Goal: Task Accomplishment & Management: Manage account settings

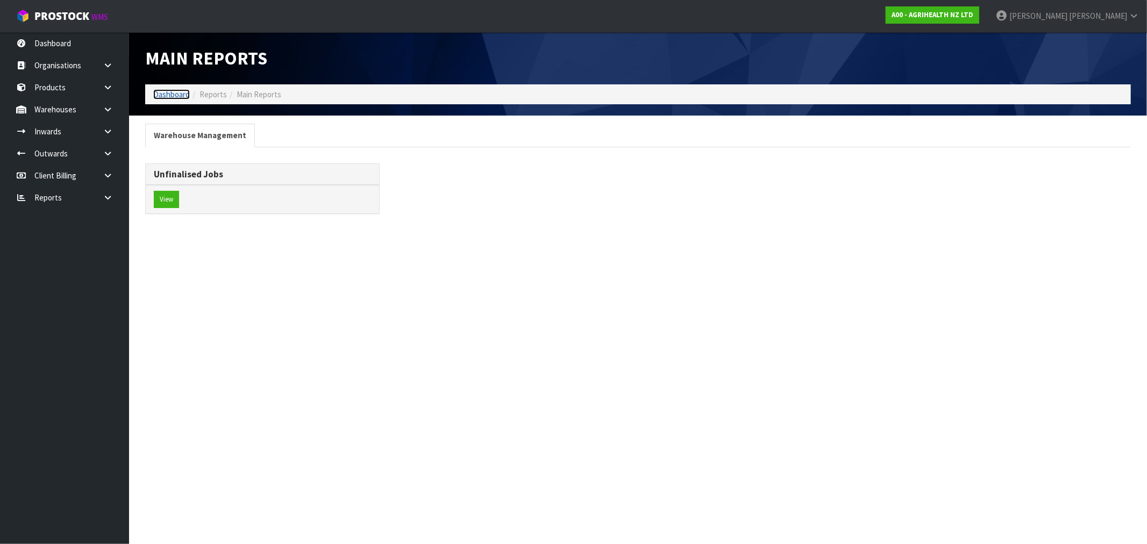
click at [165, 95] on link "Dashboard" at bounding box center [171, 94] width 37 height 10
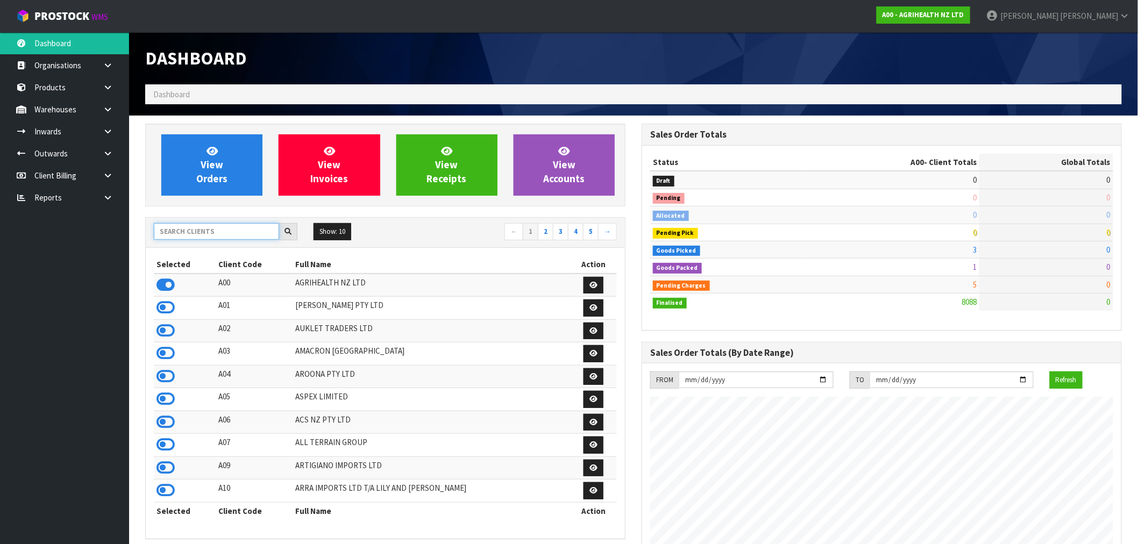
scroll to position [815, 496]
click at [193, 238] on input "text" at bounding box center [216, 231] width 125 height 17
type input "N04"
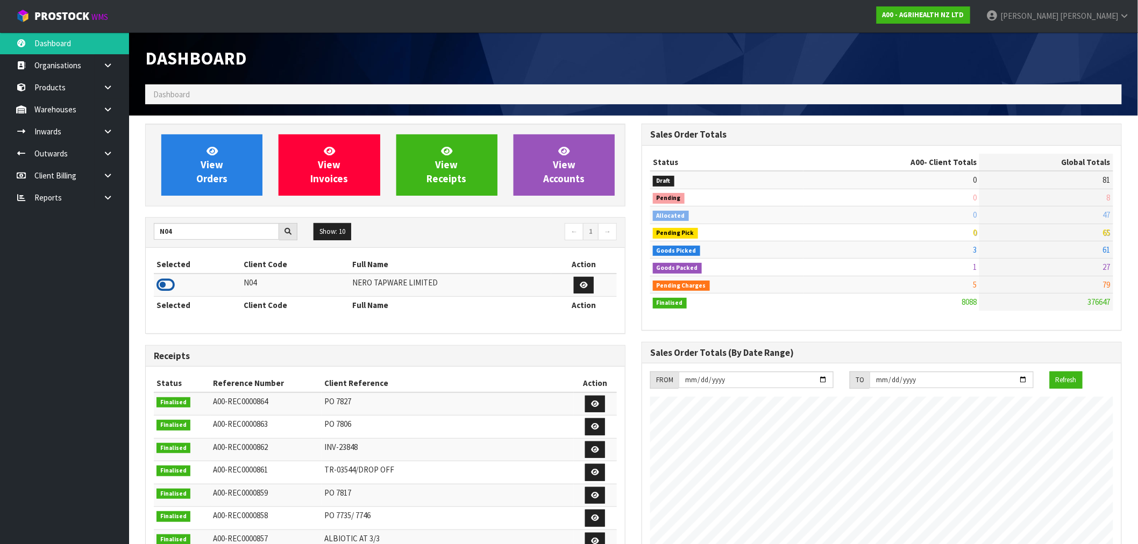
click at [160, 286] on icon at bounding box center [166, 285] width 18 height 16
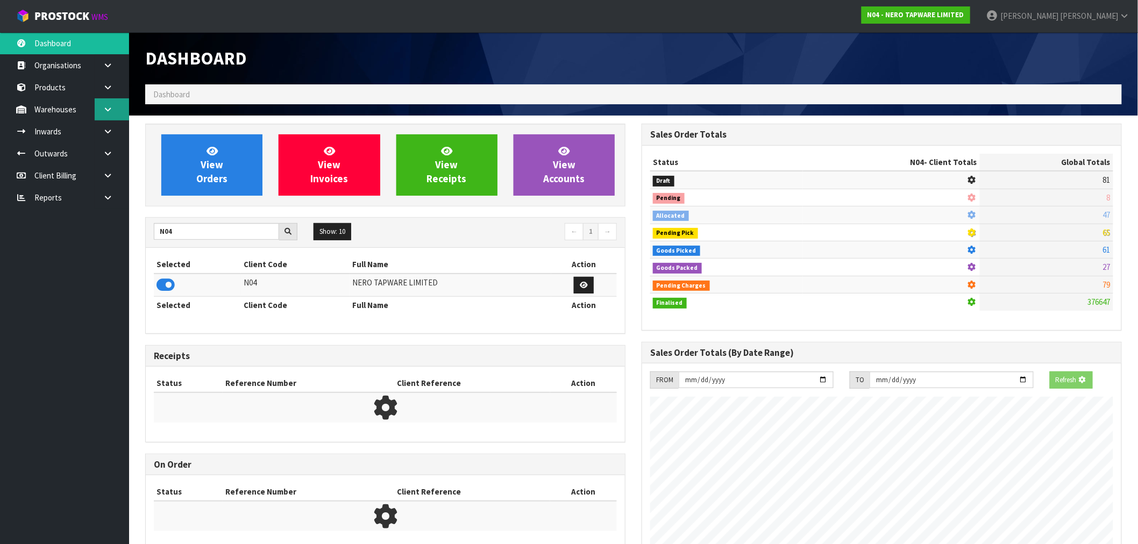
scroll to position [671, 496]
drag, startPoint x: 101, startPoint y: 108, endPoint x: 101, endPoint y: 116, distance: 8.1
click at [101, 108] on link at bounding box center [112, 109] width 34 height 22
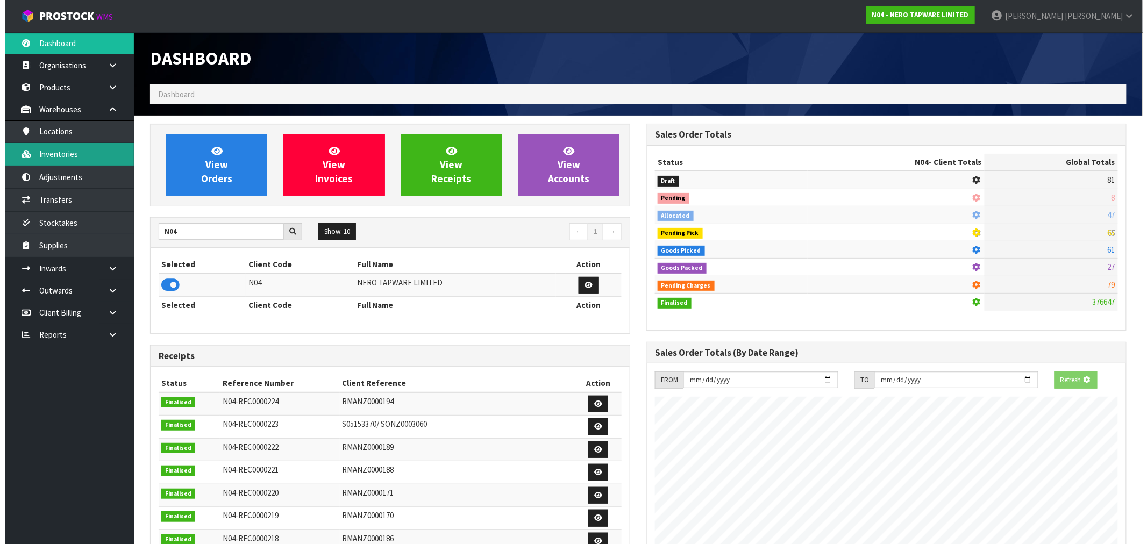
scroll to position [815, 496]
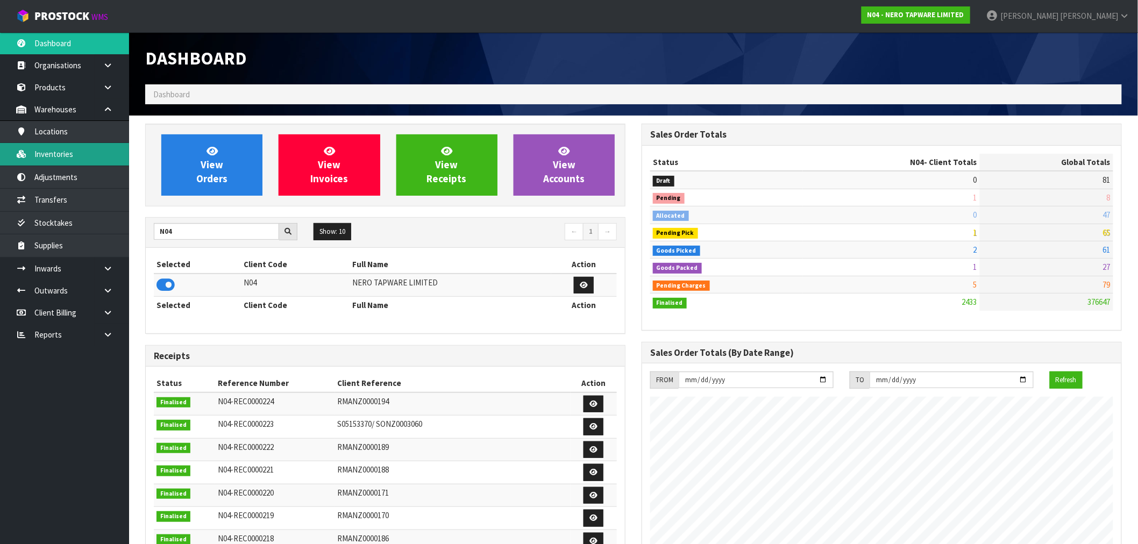
click at [81, 156] on link "Inventories" at bounding box center [64, 154] width 129 height 22
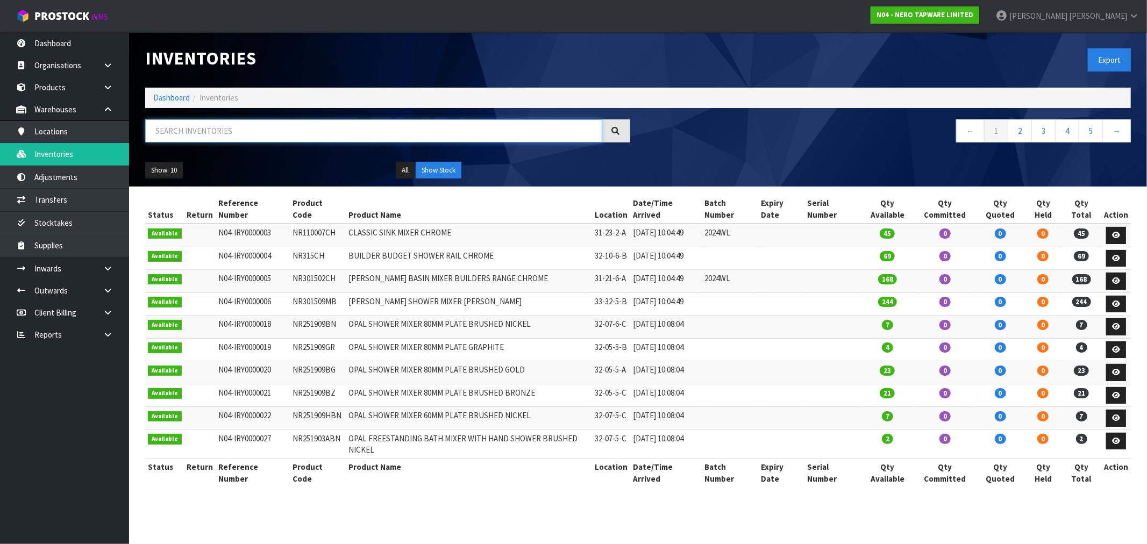
click at [213, 127] on input "text" at bounding box center [373, 130] width 457 height 23
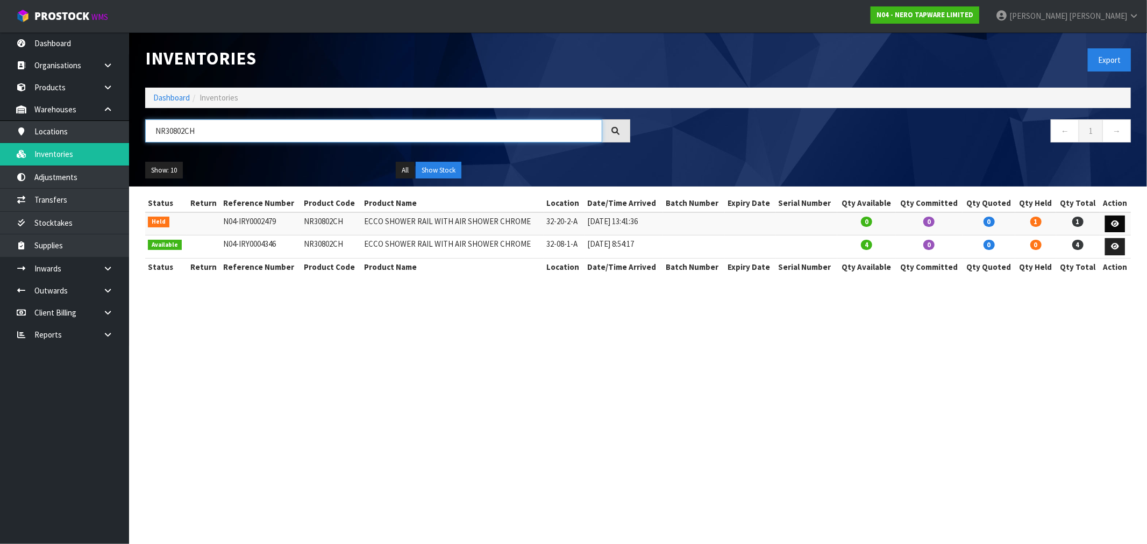
type input "NR30802CH"
click at [1121, 223] on link at bounding box center [1115, 224] width 20 height 17
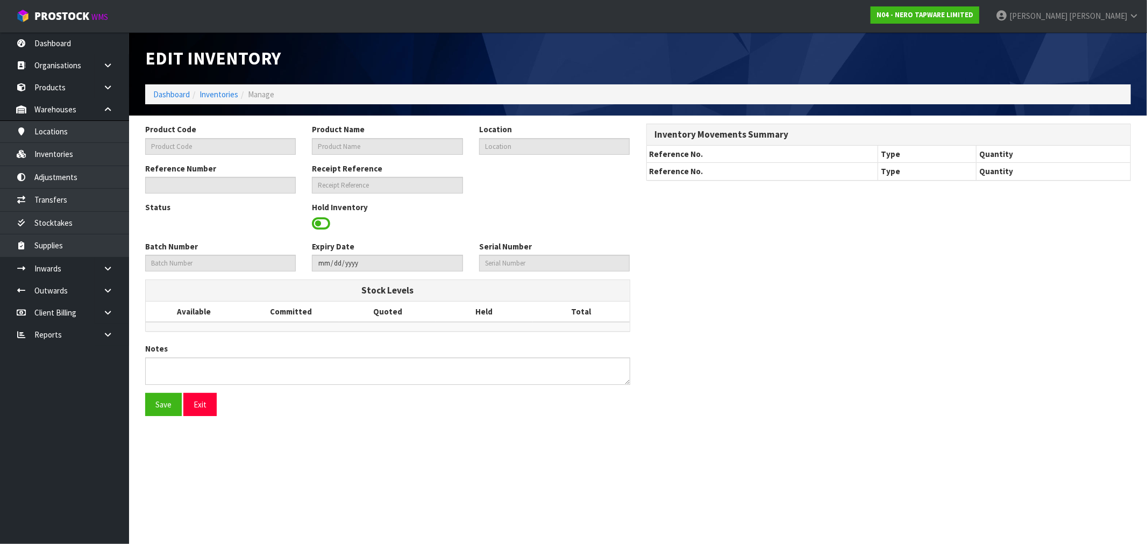
type input "NR30802CH"
type input "ECCO SHOWER RAIL WITH AIR SHOWER CHROME"
type input "32-20-2-A"
type input "N04-IRY0002479"
type input "N04-REC0000010"
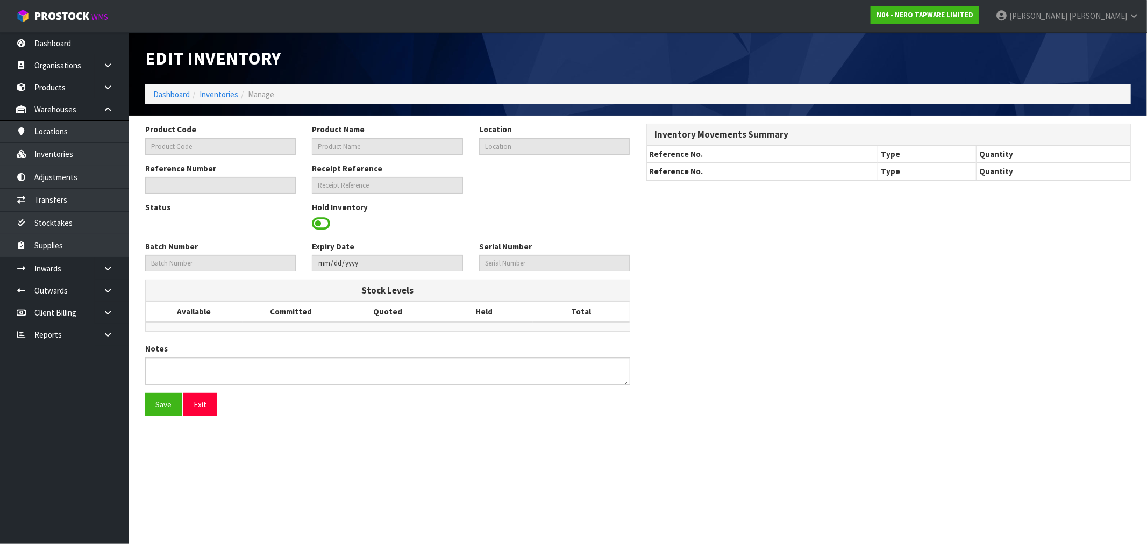
type textarea "LOCATION SHOULD BE UNHELD ONCE ITEM RETURN TO LOCATION-CWL ERROR"
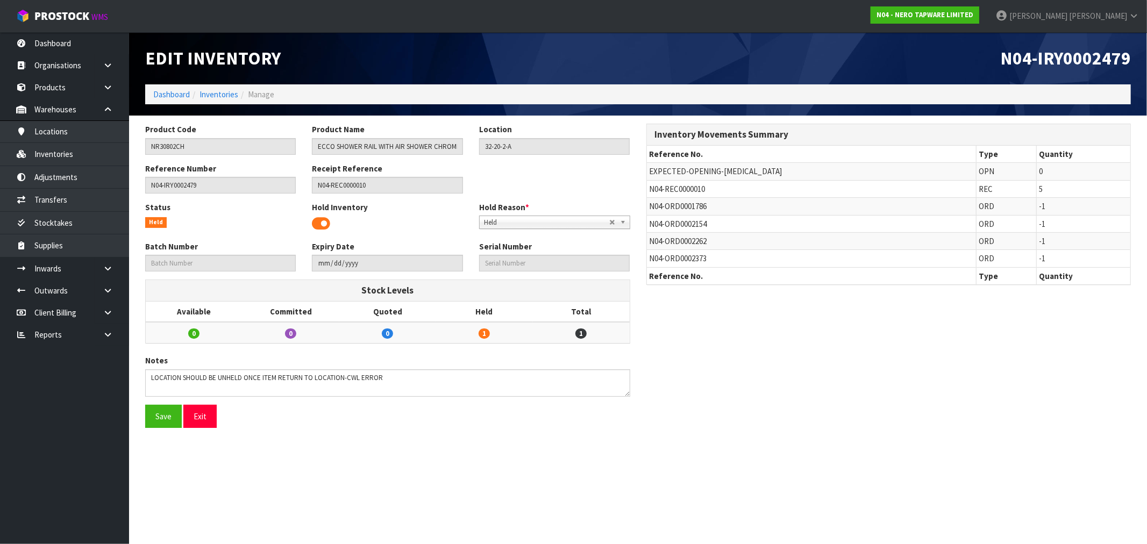
click at [325, 223] on span at bounding box center [321, 224] width 18 height 16
drag, startPoint x: 535, startPoint y: 146, endPoint x: 480, endPoint y: 147, distance: 54.9
click at [480, 147] on input "32-20-2-A" at bounding box center [554, 146] width 151 height 17
drag, startPoint x: 161, startPoint y: 421, endPoint x: 371, endPoint y: 401, distance: 210.7
click at [368, 402] on form "Product Code NR30802CH Product Name ECCO SHOWER RAIL WITH AIR SHOWER CHROME Loc…" at bounding box center [387, 280] width 485 height 312
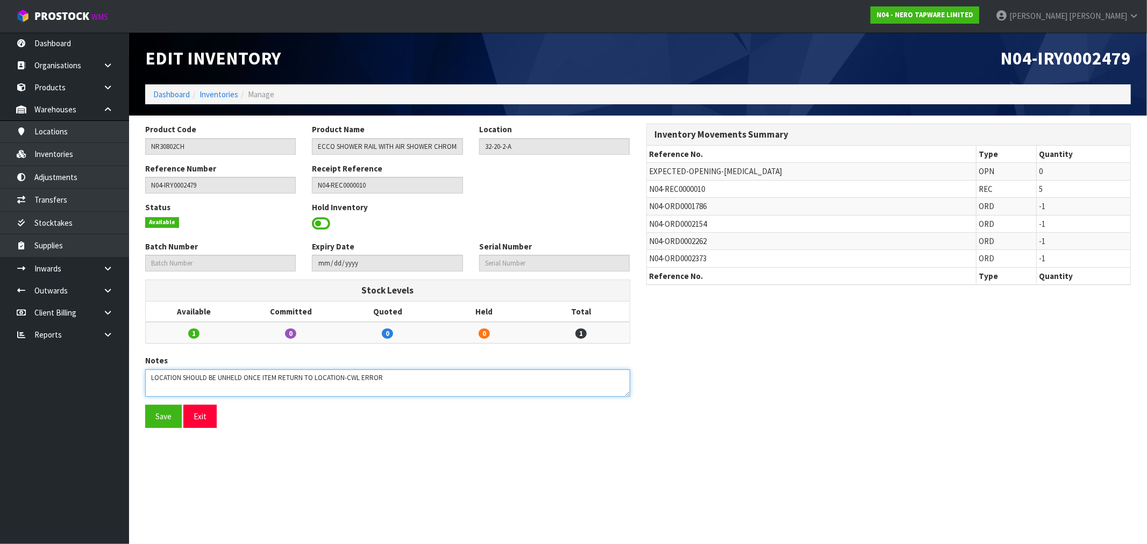
drag, startPoint x: 427, startPoint y: 382, endPoint x: 66, endPoint y: 385, distance: 360.9
click at [66, 385] on body "Toggle navigation ProStock WMS N04 - NERO TAPWARE LIMITED [PERSON_NAME] Logout …" at bounding box center [573, 272] width 1147 height 544
drag, startPoint x: 181, startPoint y: 417, endPoint x: 168, endPoint y: 417, distance: 13.4
click at [179, 417] on div "Save Exit" at bounding box center [387, 416] width 501 height 23
click at [168, 417] on button "Save" at bounding box center [163, 416] width 37 height 23
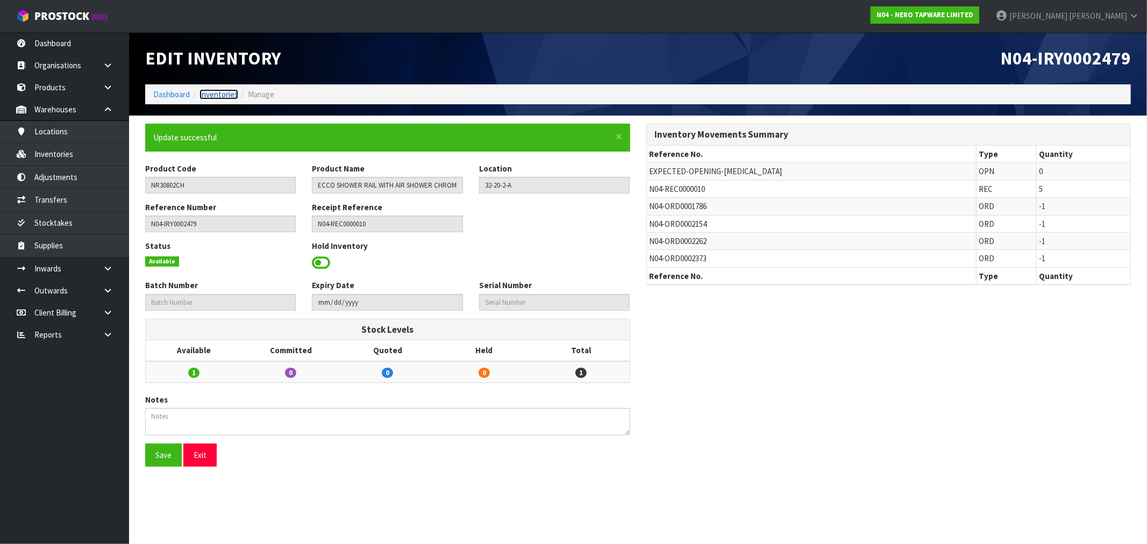
click at [229, 89] on link "Inventories" at bounding box center [219, 94] width 39 height 10
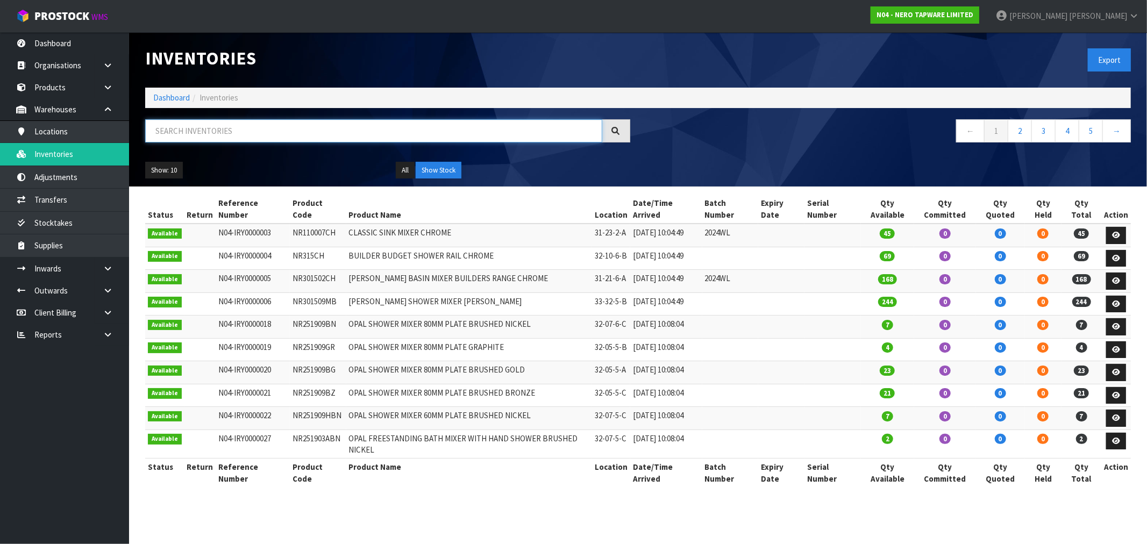
click at [256, 136] on input "text" at bounding box center [373, 130] width 457 height 23
paste input "• NRCR3218ACH"
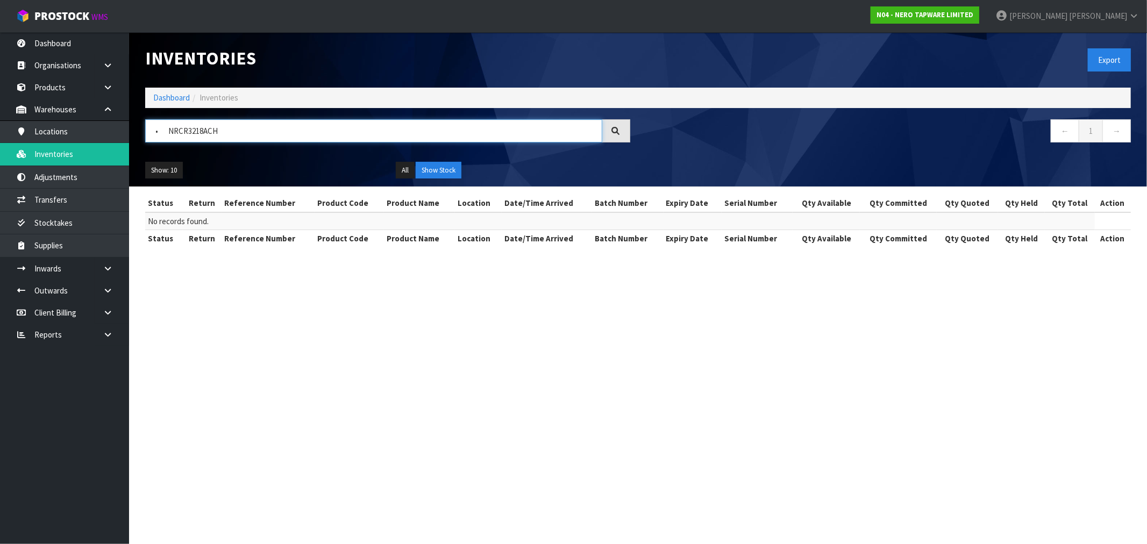
click at [160, 127] on input "• NRCR3218ACH" at bounding box center [373, 130] width 457 height 23
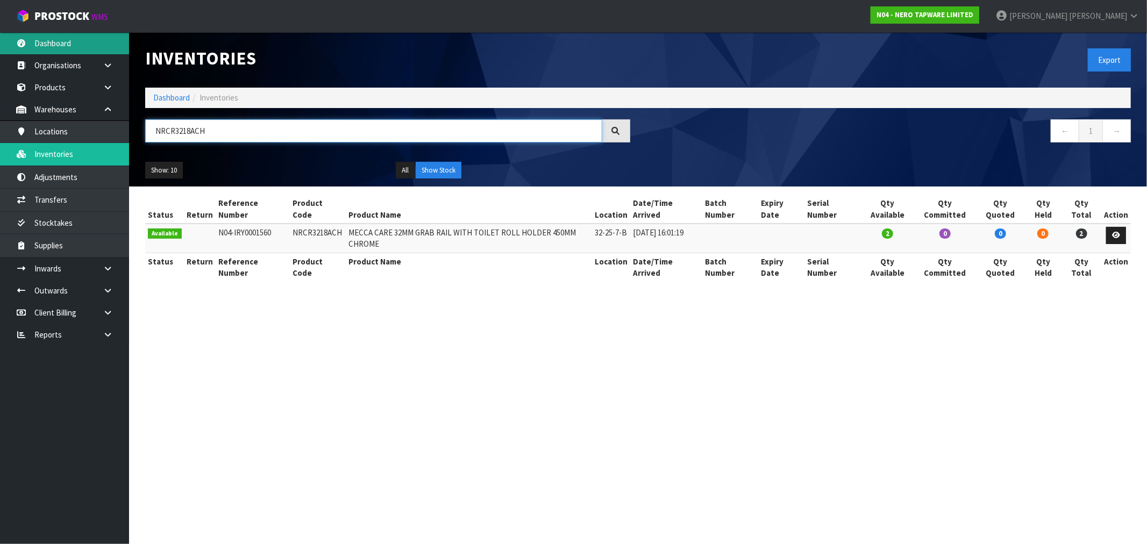
type input "NRCR3218ACH"
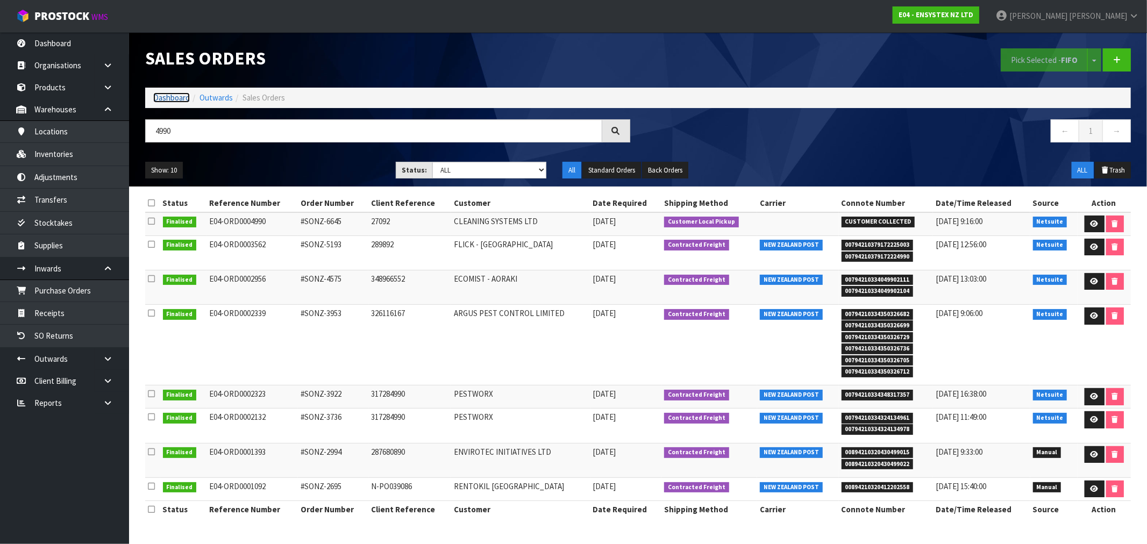
click at [172, 100] on link "Dashboard" at bounding box center [171, 98] width 37 height 10
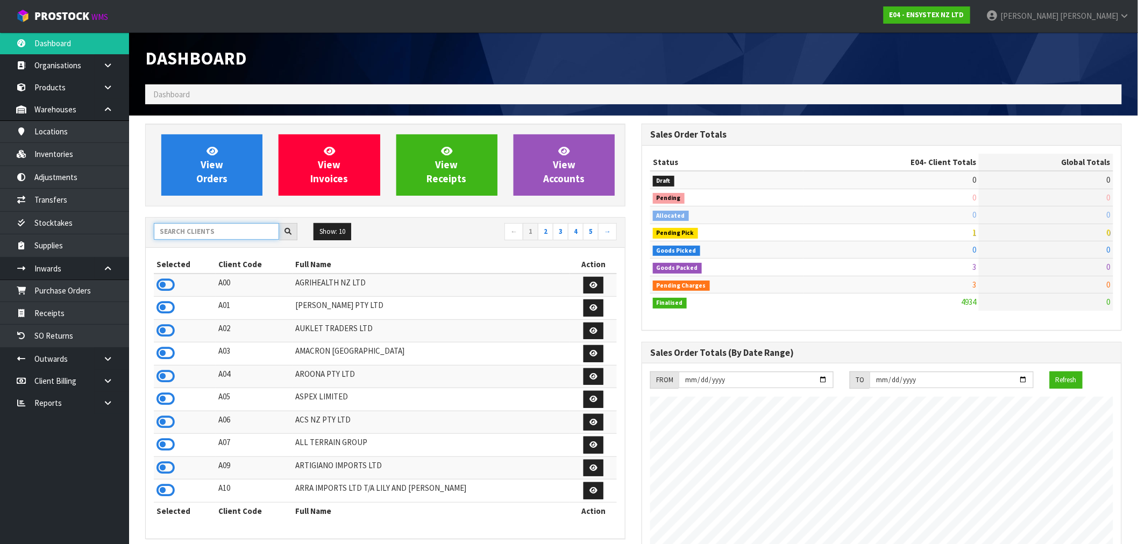
click at [212, 233] on input "text" at bounding box center [216, 231] width 125 height 17
type input "F"
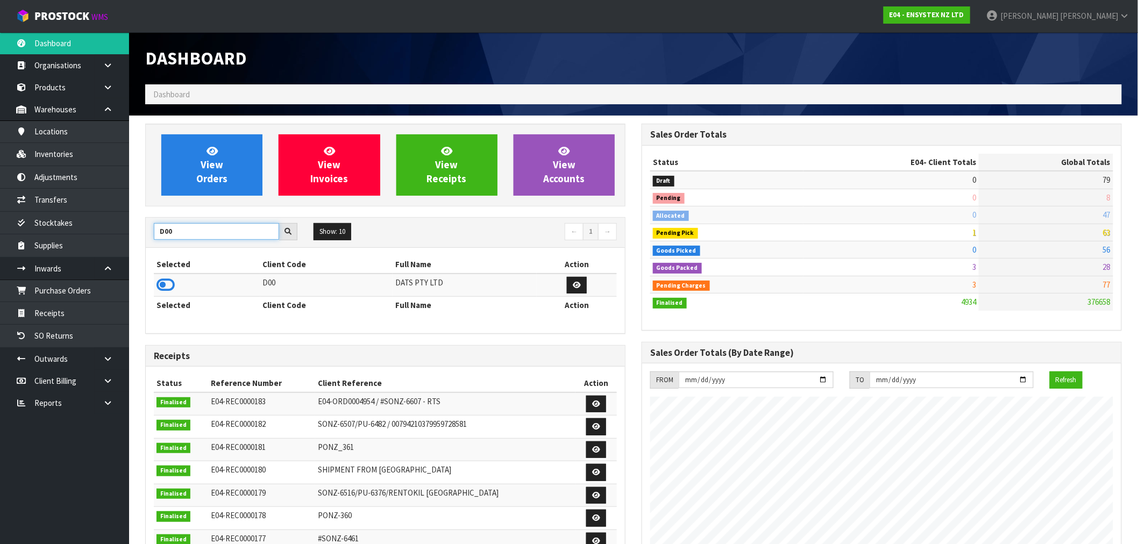
type input "D00"
click at [172, 285] on icon at bounding box center [166, 285] width 18 height 16
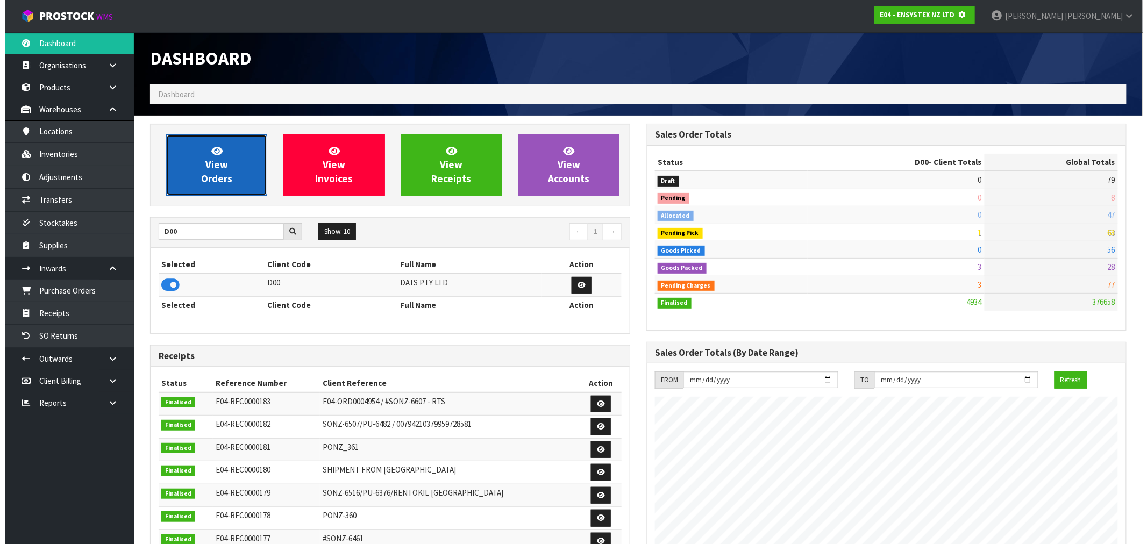
scroll to position [537175, 537349]
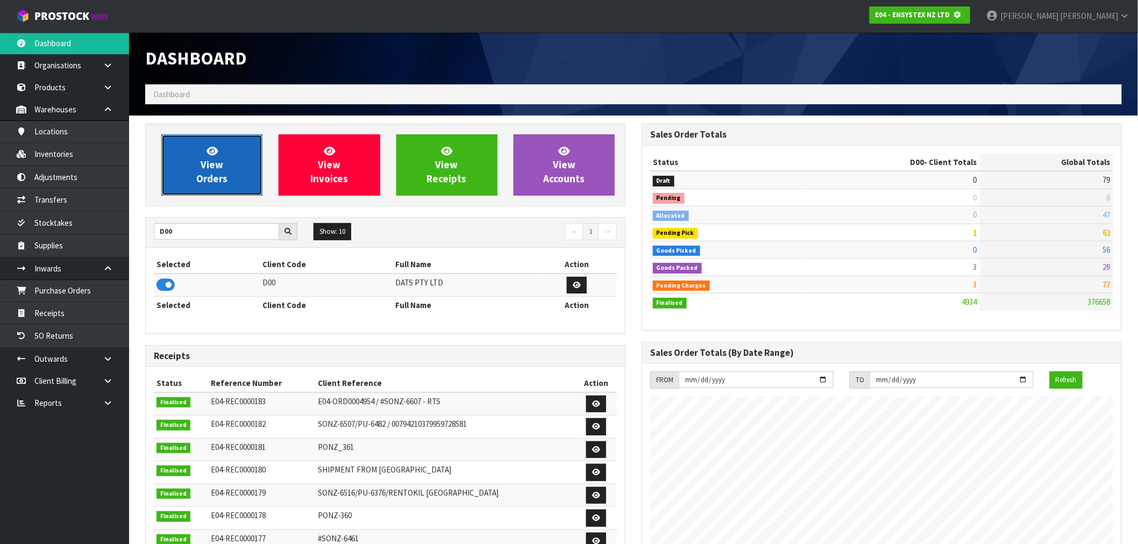
click at [246, 152] on link "View Orders" at bounding box center [211, 164] width 101 height 61
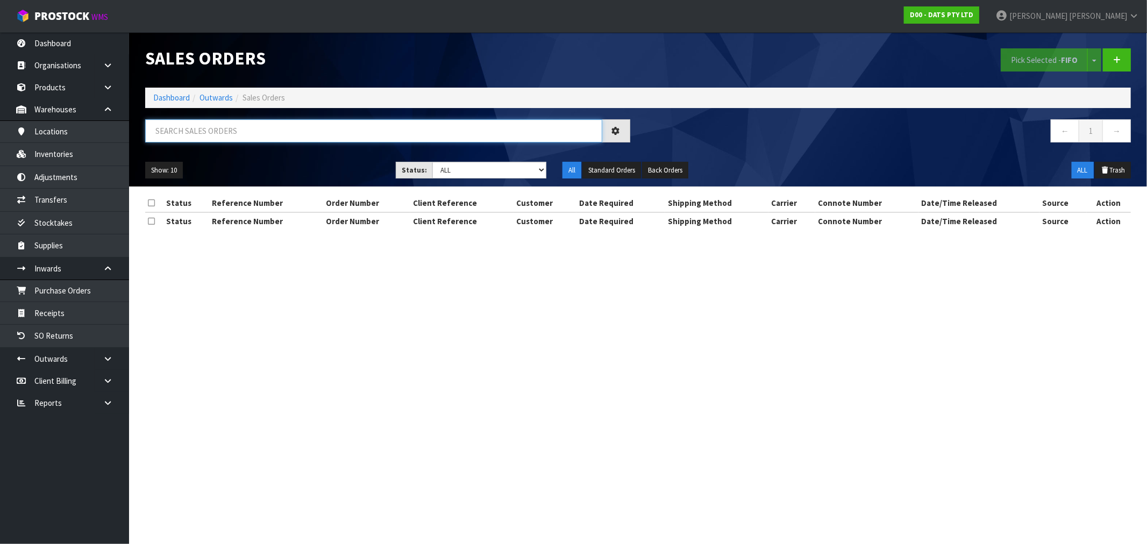
click at [298, 123] on input "text" at bounding box center [373, 130] width 457 height 23
type input "15565"
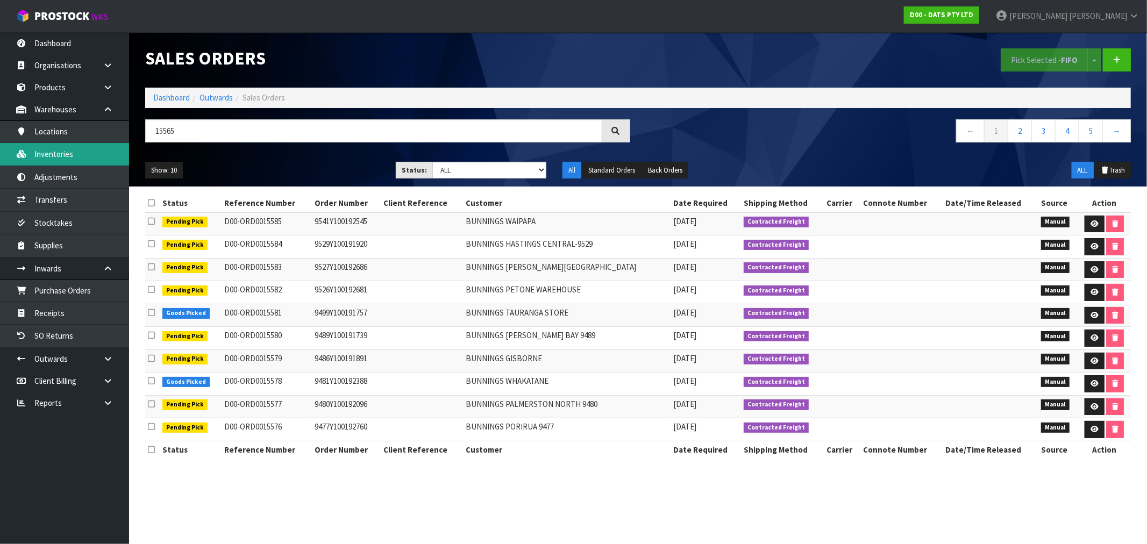
click at [60, 155] on link "Inventories" at bounding box center [64, 154] width 129 height 22
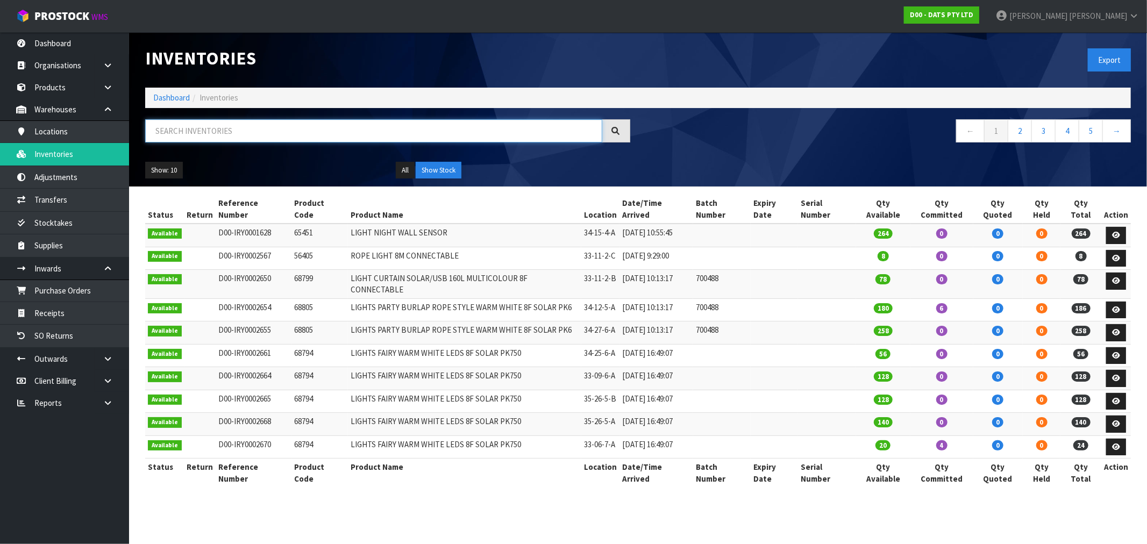
click at [218, 129] on input "text" at bounding box center [373, 130] width 457 height 23
type input "60995"
